Goal: Share content: Distribute website content to other platforms or users

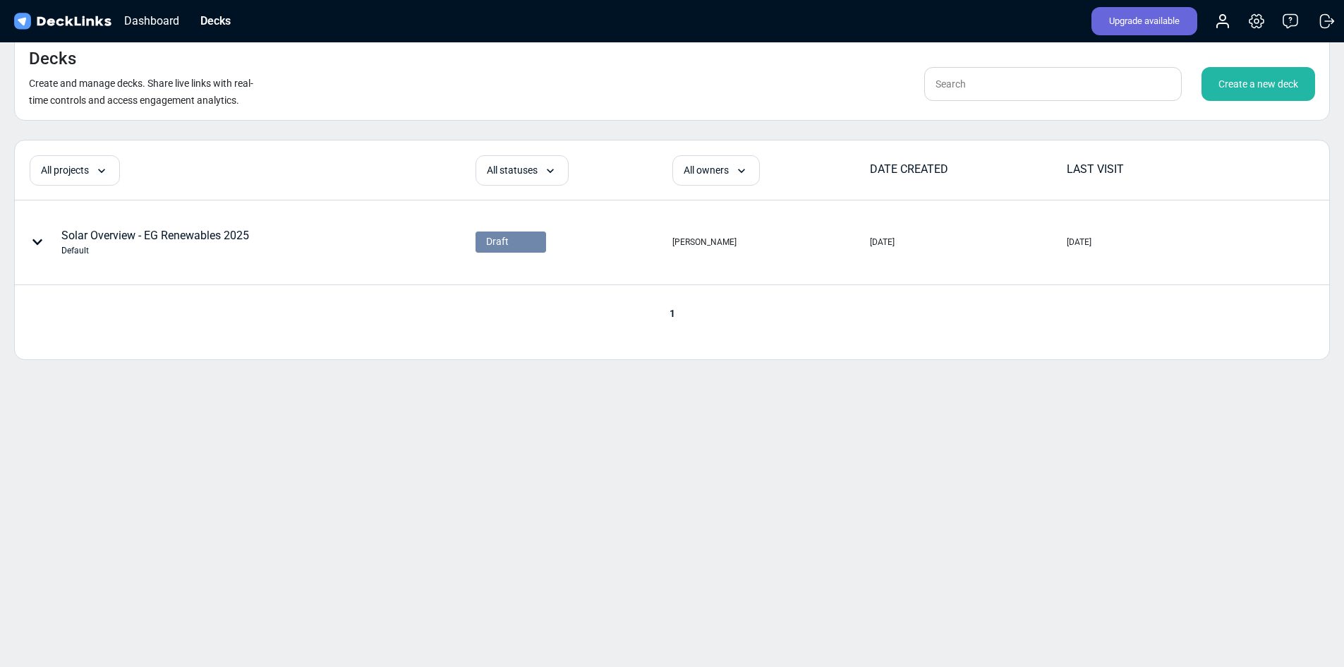
click at [155, 238] on div "Solar Overview - EG Renewables 2025 Default" at bounding box center [155, 242] width 188 height 30
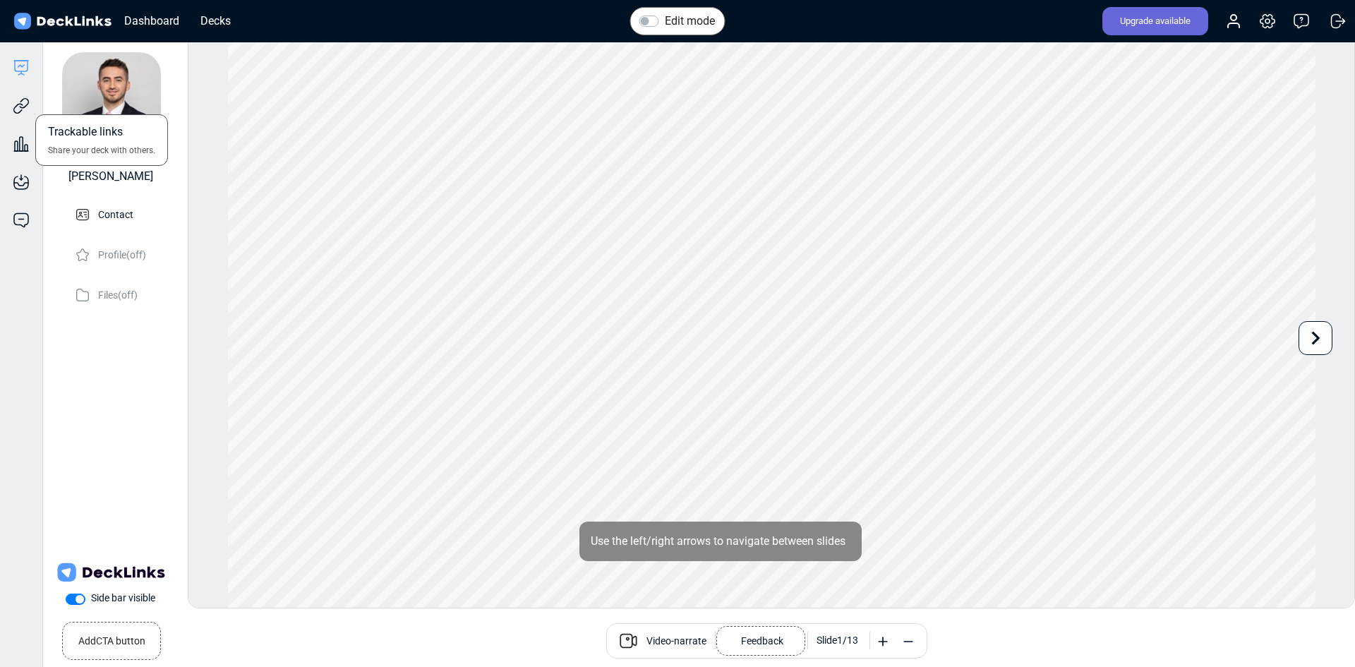
click at [11, 107] on div "Trackable links Share your deck with others." at bounding box center [21, 95] width 42 height 38
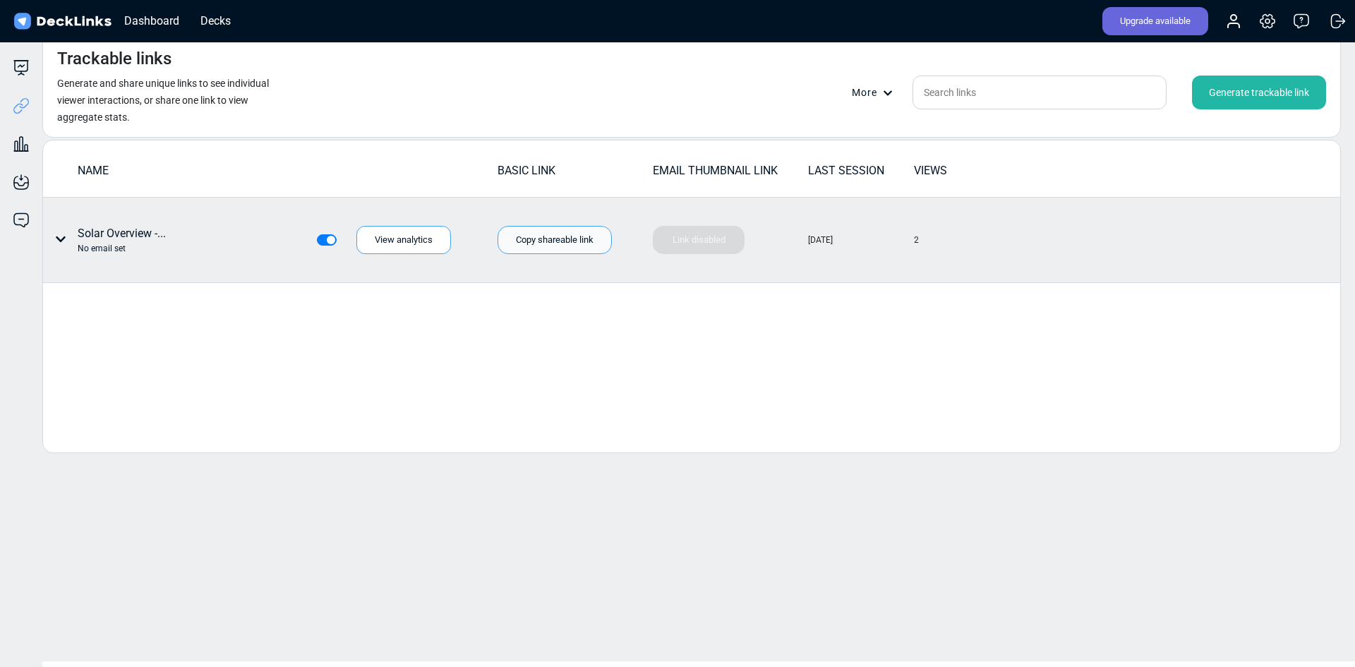
click at [525, 234] on div "Copy shareable link" at bounding box center [554, 240] width 114 height 28
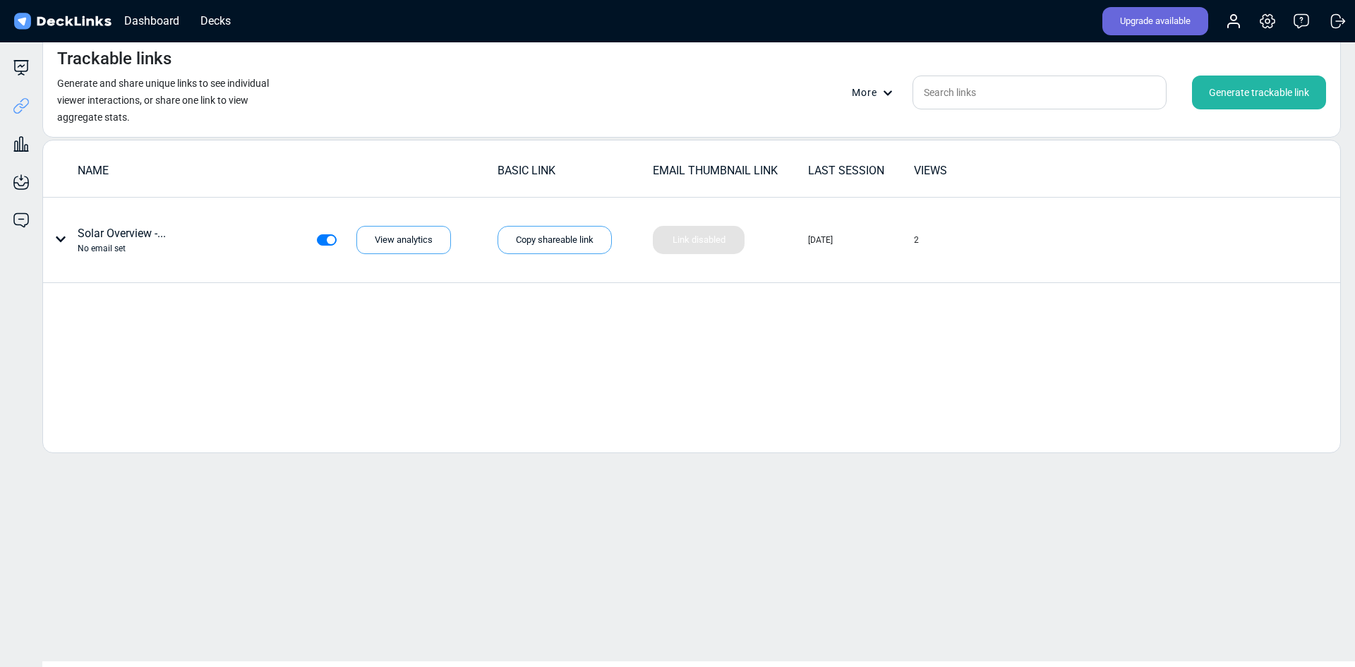
click at [148, 385] on div "NAME BASIC LINK EMAIL THUMBNAIL LINK LAST SESSION VIEWS Solar Overview -... No …" at bounding box center [691, 296] width 1298 height 313
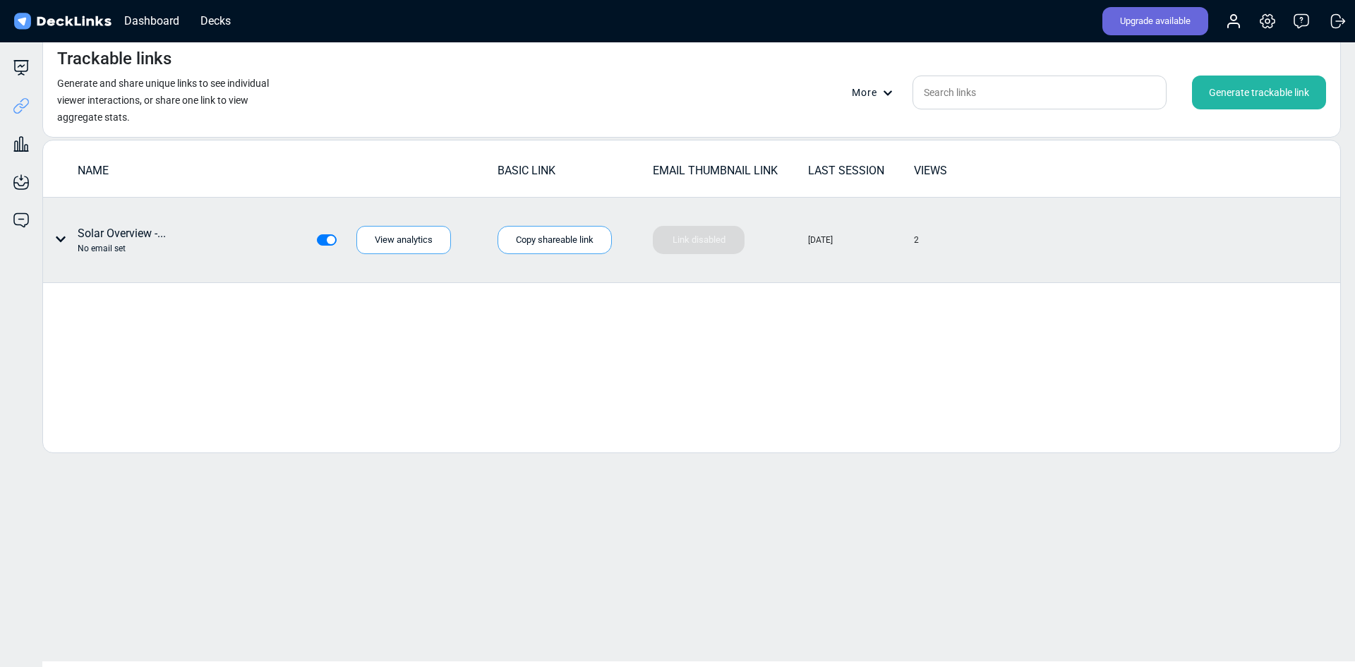
click at [61, 241] on icon at bounding box center [61, 239] width 10 height 6
click at [145, 424] on div at bounding box center [677, 333] width 1355 height 667
